Goal: Task Accomplishment & Management: Manage account settings

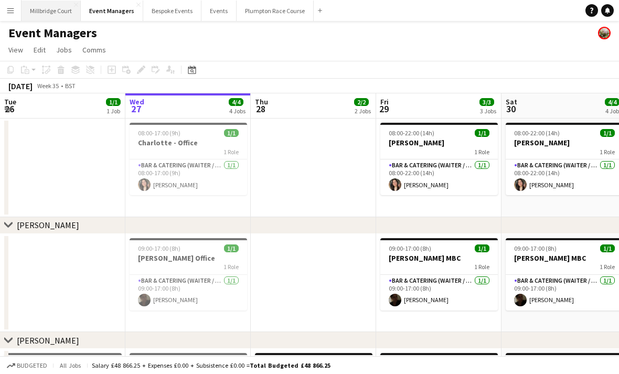
click at [57, 10] on button "[GEOGRAPHIC_DATA]" at bounding box center [51, 11] width 59 height 20
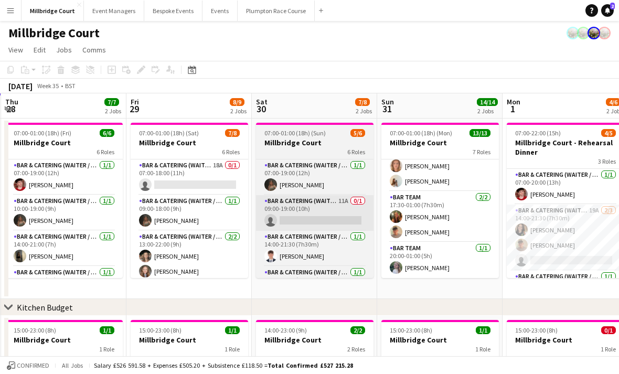
click at [319, 204] on app-card-role "Bar & Catering (Waiter / waitress) 11A 0/1 09:00-19:00 (10h) single-neutral-act…" at bounding box center [314, 213] width 117 height 36
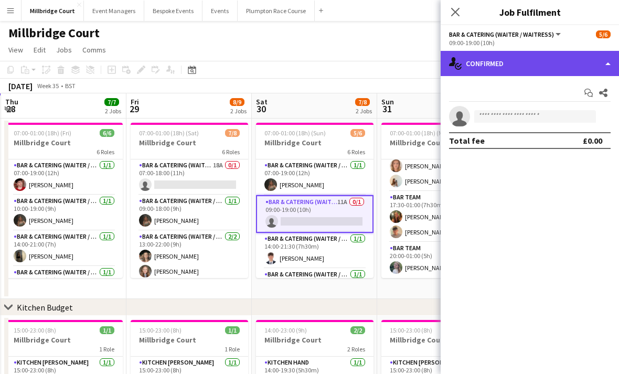
click at [561, 74] on div "single-neutral-actions-check-2 Confirmed" at bounding box center [530, 63] width 178 height 25
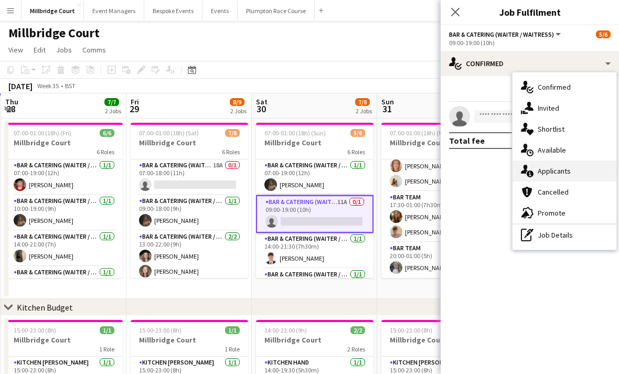
click at [570, 176] on div "single-neutral-actions-information Applicants" at bounding box center [564, 170] width 104 height 21
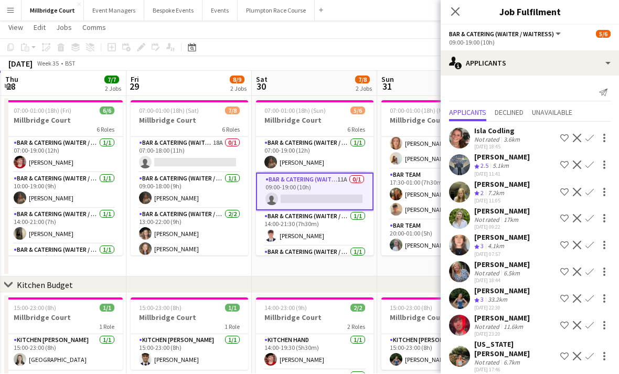
click at [514, 140] on div "3.6km" at bounding box center [511, 140] width 20 height 8
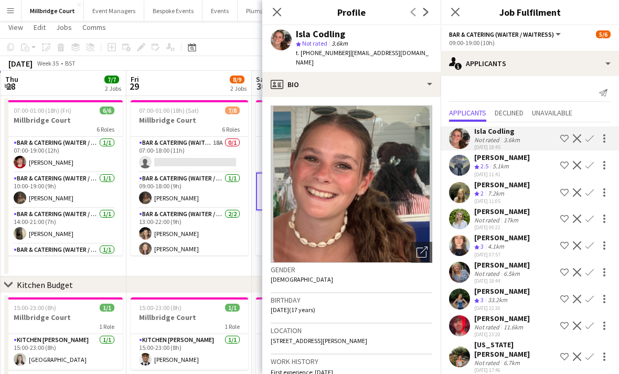
click at [233, 61] on div "[DATE] Week 35 • BST" at bounding box center [309, 63] width 619 height 15
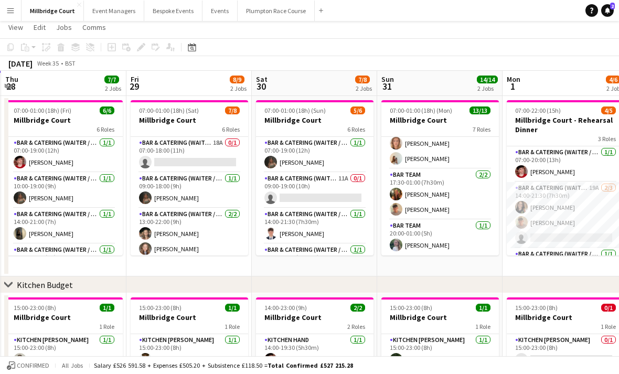
scroll to position [0, 0]
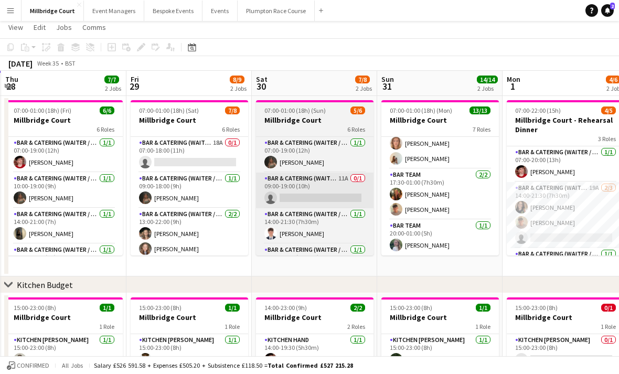
click at [331, 197] on app-card-role "Bar & Catering (Waiter / waitress) 11A 0/1 09:00-19:00 (10h) single-neutral-act…" at bounding box center [314, 191] width 117 height 36
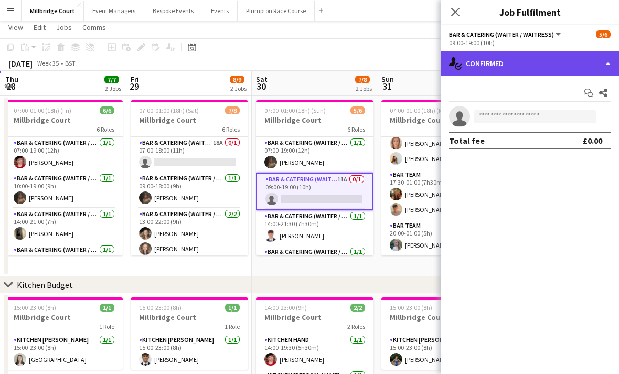
click at [563, 65] on div "single-neutral-actions-check-2 Confirmed" at bounding box center [530, 63] width 178 height 25
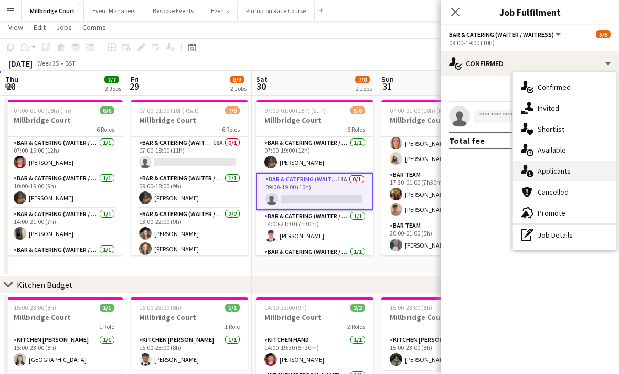
click at [553, 172] on div "single-neutral-actions-information Applicants" at bounding box center [564, 170] width 104 height 21
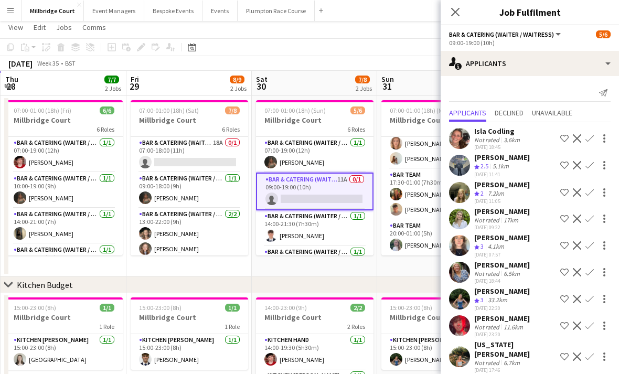
click at [511, 136] on div "3.6km" at bounding box center [511, 140] width 20 height 8
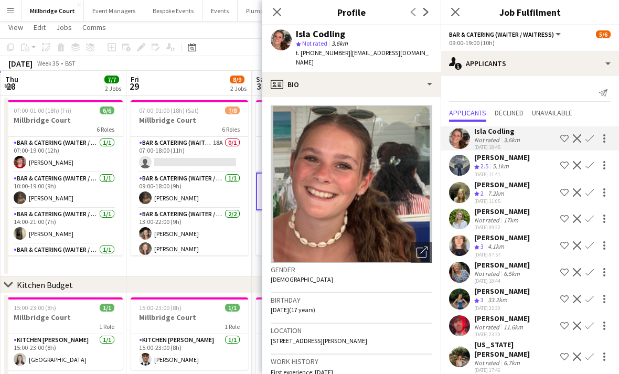
click at [288, 7] on div "Close pop-in" at bounding box center [276, 12] width 29 height 24
click at [445, 15] on div "Close pop-in" at bounding box center [455, 12] width 29 height 24
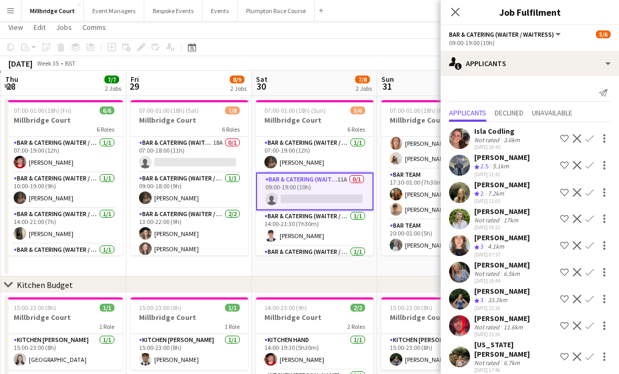
click at [524, 134] on div "[GEOGRAPHIC_DATA] Not rated 3.6km [DATE] 18:45 Shortlist crew Decline Confirm" at bounding box center [530, 138] width 178 height 24
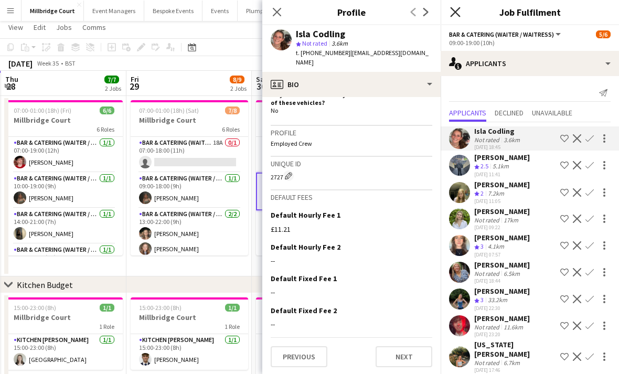
click at [457, 15] on icon "Close pop-in" at bounding box center [455, 12] width 10 height 10
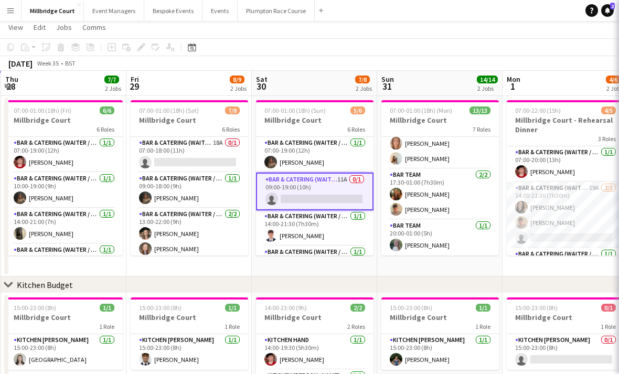
scroll to position [461, 0]
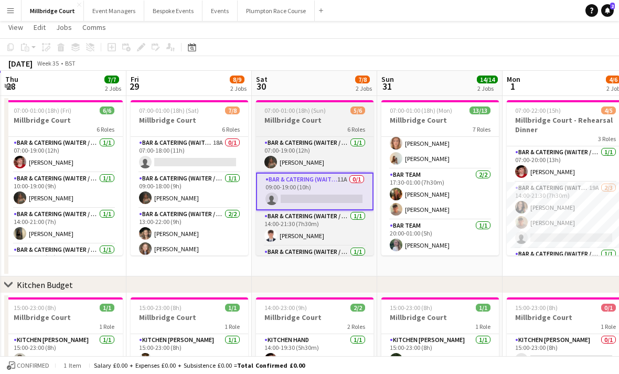
click at [324, 206] on app-card-role "Bar & Catering (Waiter / waitress) 11A 0/1 09:00-19:00 (10h) single-neutral-act…" at bounding box center [314, 192] width 117 height 38
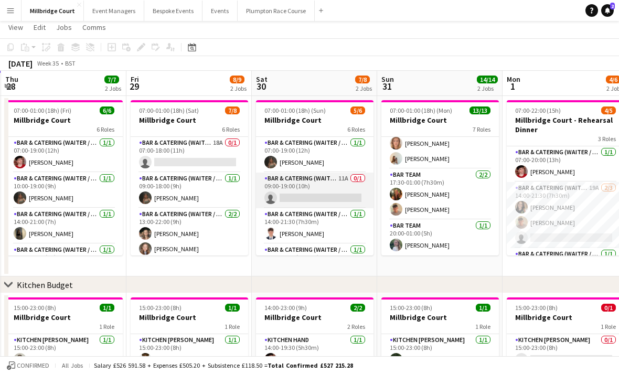
click at [335, 205] on app-card-role "Bar & Catering (Waiter / waitress) 11A 0/1 09:00-19:00 (10h) single-neutral-act…" at bounding box center [314, 191] width 117 height 36
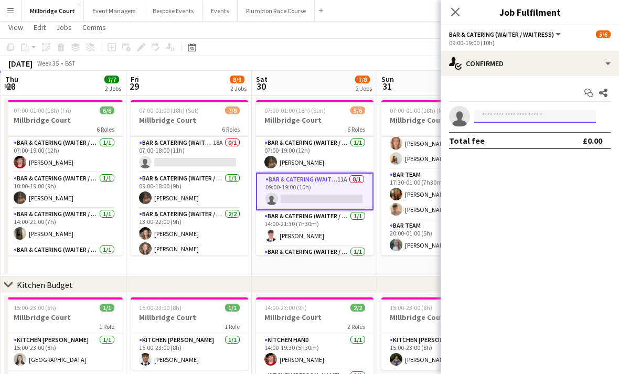
click at [538, 117] on input at bounding box center [535, 116] width 122 height 13
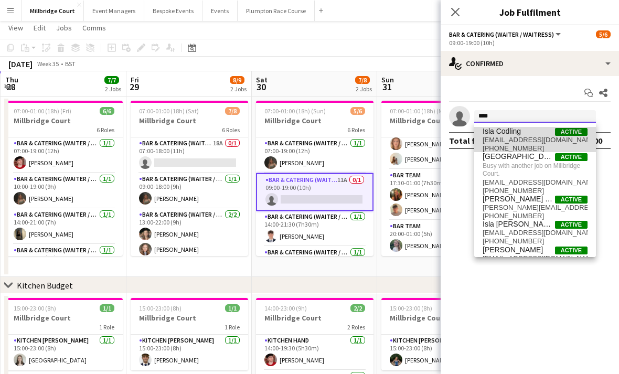
type input "****"
click at [520, 135] on span "Isla Codling" at bounding box center [502, 131] width 38 height 9
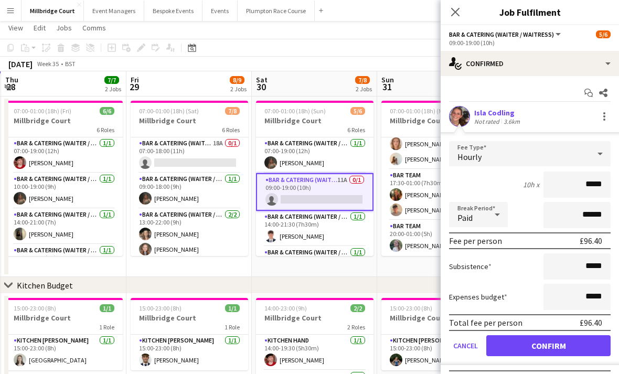
click at [569, 352] on button "Confirm" at bounding box center [548, 345] width 124 height 21
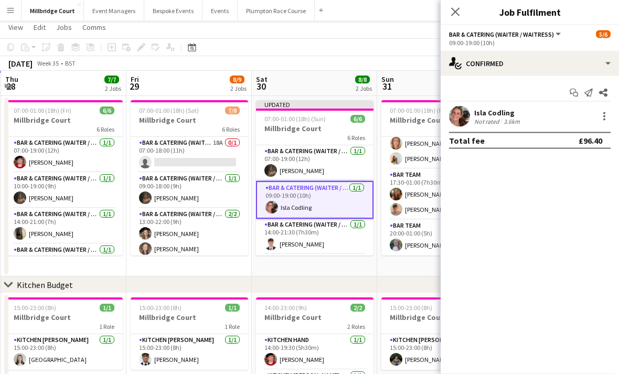
click at [463, 6] on div "Close pop-in" at bounding box center [455, 12] width 29 height 24
click at [458, 9] on icon at bounding box center [455, 12] width 10 height 10
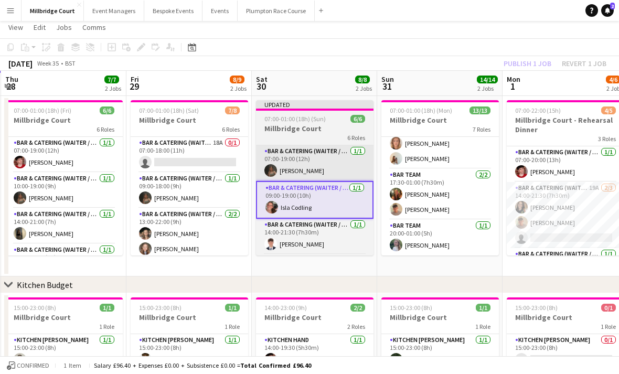
click at [341, 169] on app-card-role "Bar & Catering (Waiter / waitress) [DATE] 07:00-19:00 (12h) [PERSON_NAME]" at bounding box center [314, 163] width 117 height 36
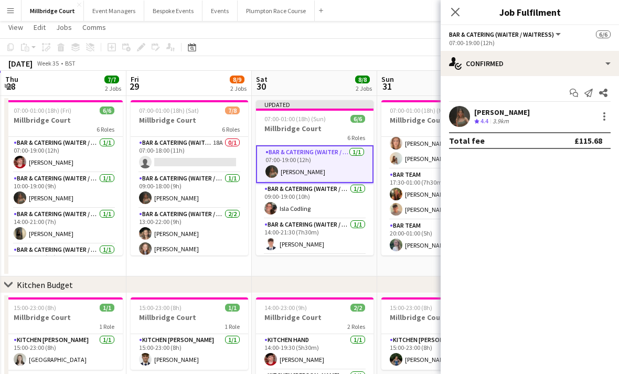
click at [379, 65] on div "[DATE] Week 35 • BST Publish 1 job Revert 1 job" at bounding box center [309, 63] width 619 height 15
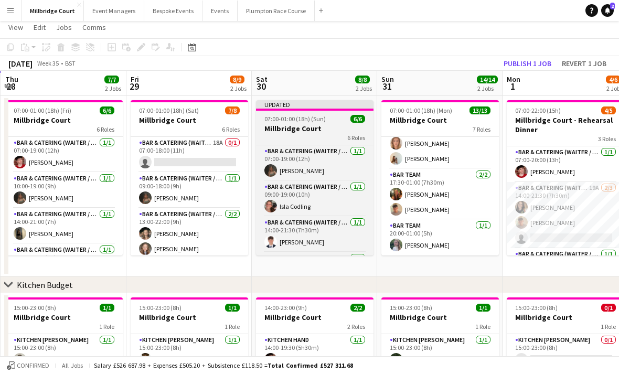
click at [326, 125] on h3 "Millbridge Court" at bounding box center [314, 128] width 117 height 9
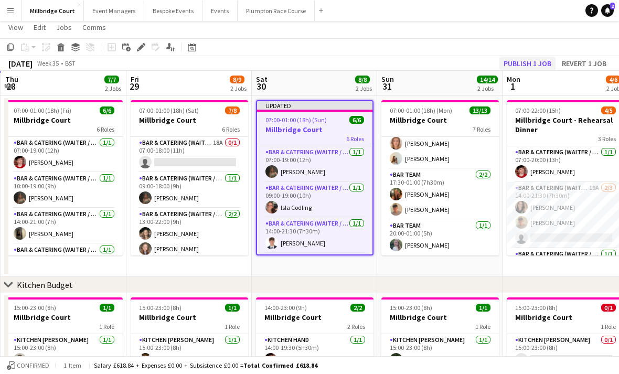
click at [529, 61] on button "Publish 1 job" at bounding box center [527, 64] width 56 height 14
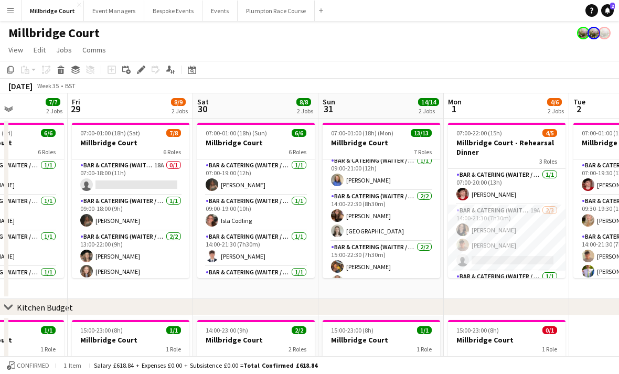
scroll to position [42, 0]
